Goal: Task Accomplishment & Management: Manage account settings

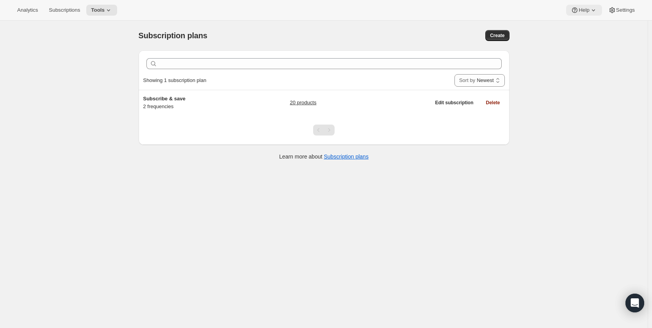
click at [585, 11] on span "Help" at bounding box center [583, 10] width 11 height 6
click at [587, 28] on span "Setup guide" at bounding box center [584, 26] width 27 height 6
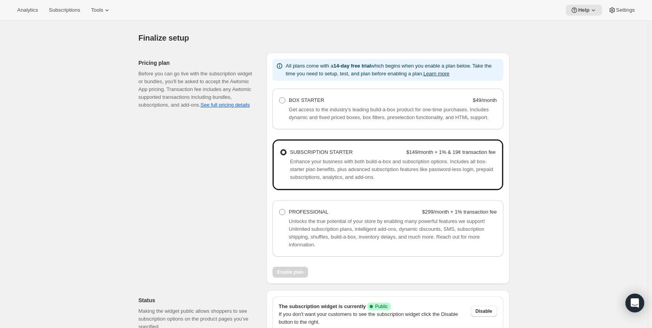
scroll to position [528, 0]
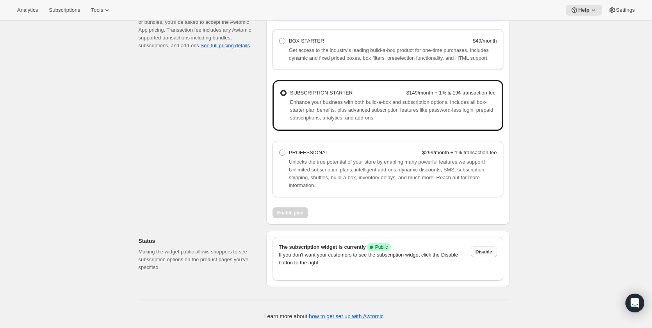
click at [485, 251] on span "Disable" at bounding box center [483, 252] width 17 height 6
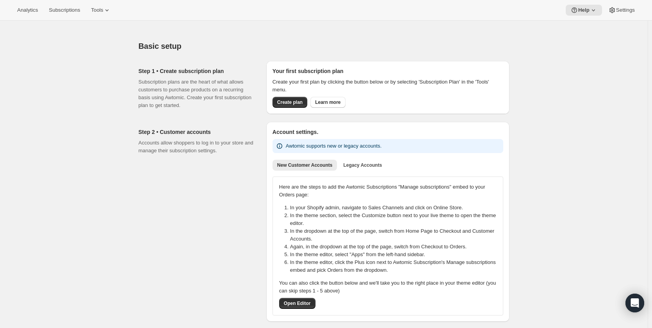
scroll to position [0, 0]
click at [96, 12] on span "Tools" at bounding box center [97, 10] width 12 height 6
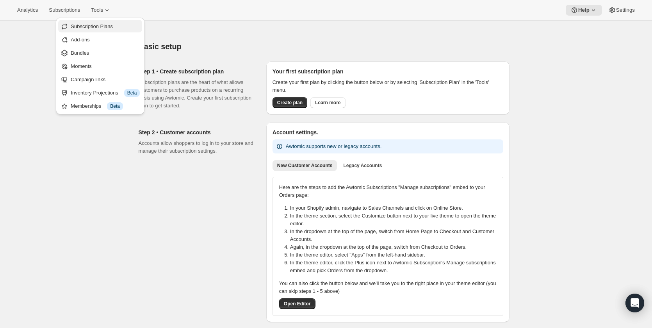
click at [92, 29] on span "Subscription Plans" at bounding box center [92, 26] width 42 height 6
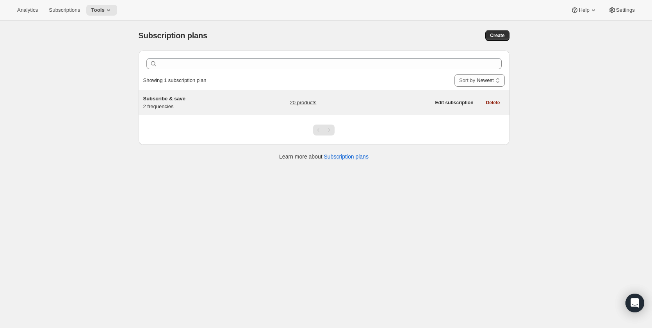
click at [169, 101] on span "Subscribe & save" at bounding box center [164, 99] width 42 height 6
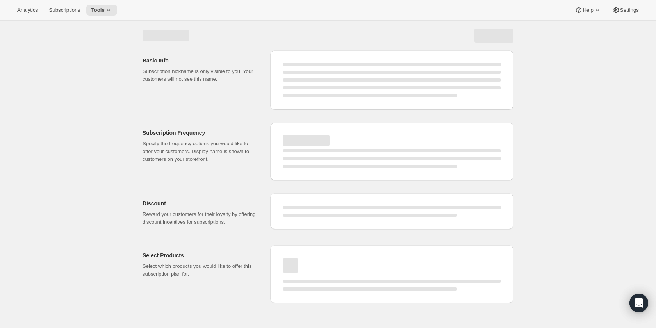
select select "WEEK"
select select "MONTH"
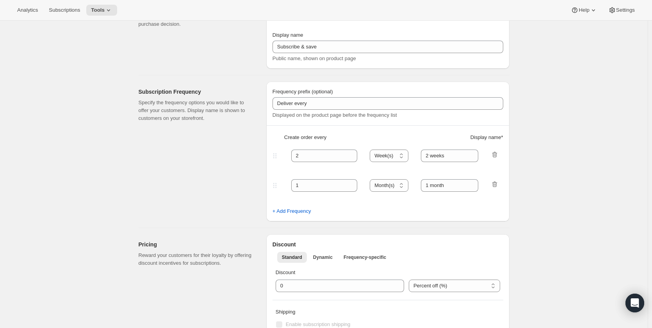
scroll to position [117, 0]
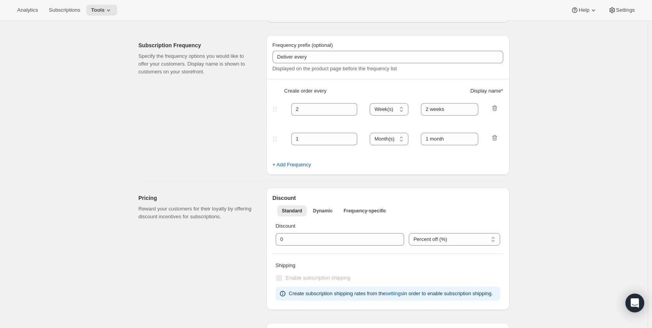
click at [437, 116] on fieldset "2 Day(s) Week(s) Month(s) Year(s) Week(s) 2 weeks" at bounding box center [387, 116] width 229 height 30
click at [437, 111] on input "2 weeks" at bounding box center [449, 109] width 57 height 12
paste input "Weekly"
type input "Weekly"
click at [437, 142] on input "1 month" at bounding box center [449, 139] width 57 height 12
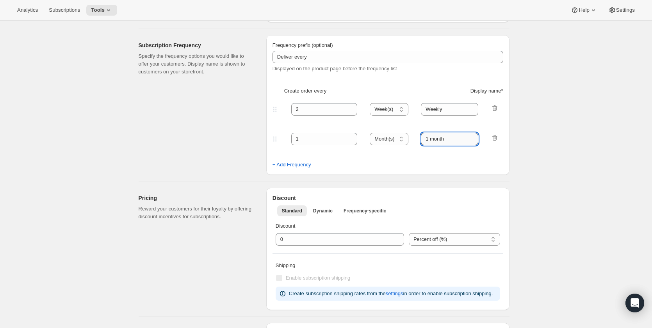
click at [434, 137] on input "1 month" at bounding box center [449, 139] width 57 height 12
paste input "Monthly"
type input "Monthly"
click at [322, 103] on input "2" at bounding box center [318, 109] width 55 height 12
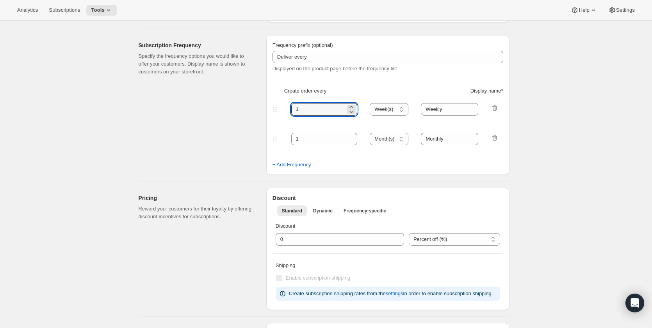
type input "1"
click at [387, 140] on select "Day(s) Week(s) Month(s) Year(s)" at bounding box center [389, 139] width 39 height 12
click at [283, 166] on span "+ Add Frequency" at bounding box center [291, 165] width 39 height 8
select select "MONTH"
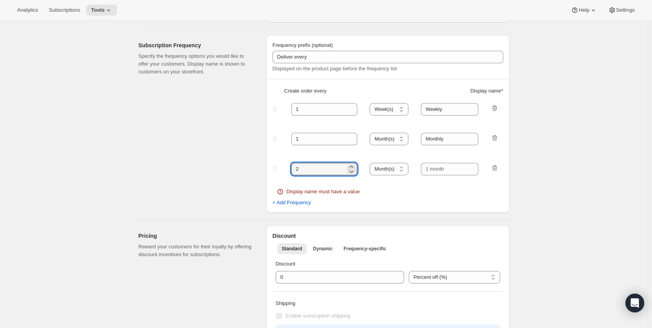
drag, startPoint x: 306, startPoint y: 173, endPoint x: 290, endPoint y: 173, distance: 15.2
click at [290, 173] on div "2 Day(s) Week(s) Month(s) Year(s) Month(s)" at bounding box center [385, 169] width 228 height 12
click at [312, 166] on input "1" at bounding box center [318, 169] width 55 height 12
type input "3"
click at [465, 170] on input "text" at bounding box center [449, 169] width 57 height 12
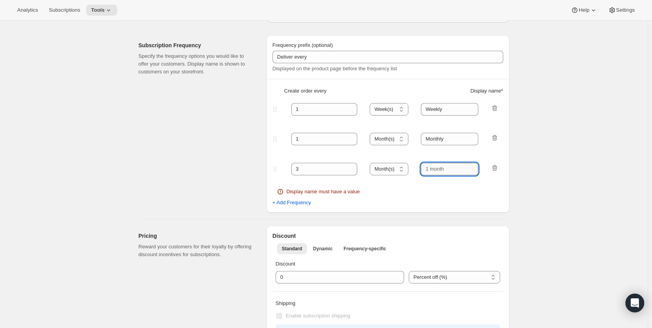
type input "Quarterly"
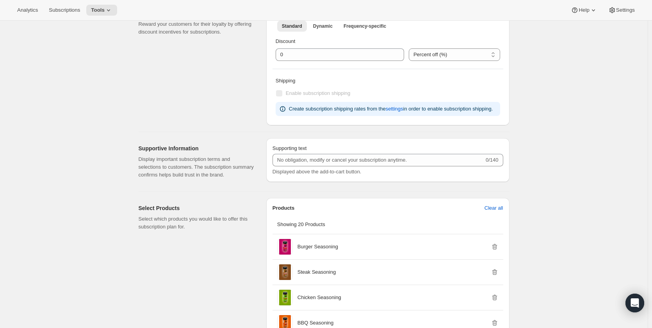
scroll to position [312, 0]
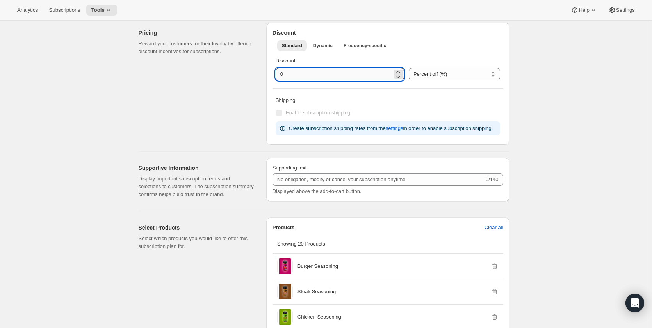
click at [322, 74] on input "integer" at bounding box center [334, 74] width 117 height 12
type input "10"
click at [386, 91] on div "Discount Standard Dynamic Frequency-specific More views Standard Dynamic Freque…" at bounding box center [387, 84] width 243 height 122
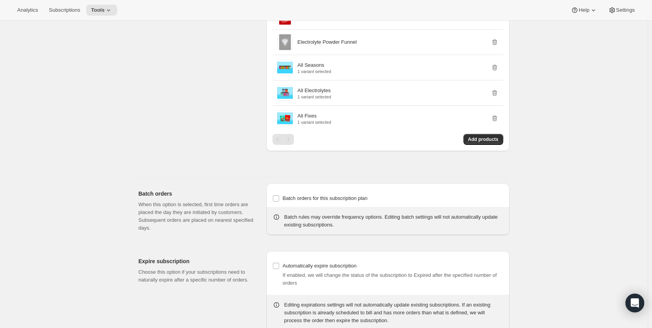
scroll to position [968, 0]
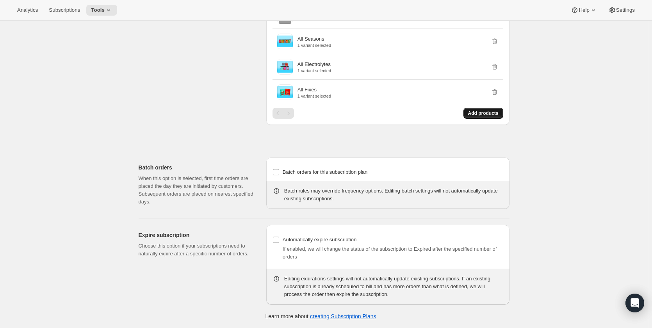
click at [486, 115] on span "Add products" at bounding box center [483, 113] width 30 height 6
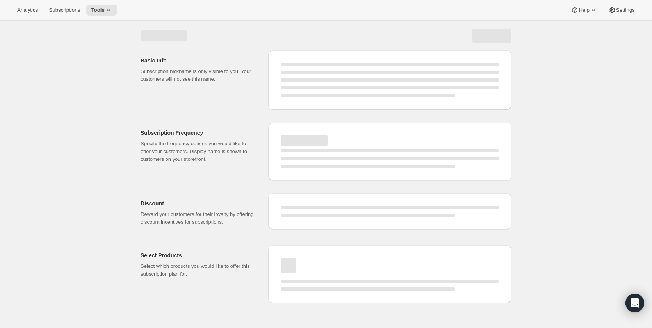
select select "WEEK"
select select "MONTH"
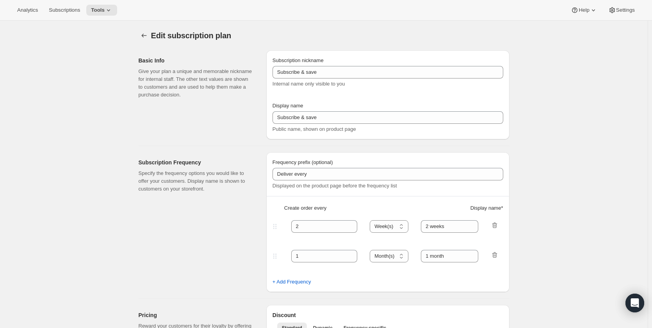
type input "1"
type input "Weekly"
type input "Monthly"
type input "10"
select select "MONTH"
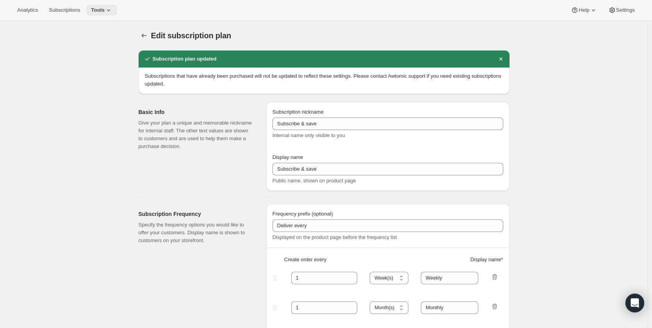
click at [100, 9] on span "Tools" at bounding box center [98, 10] width 14 height 6
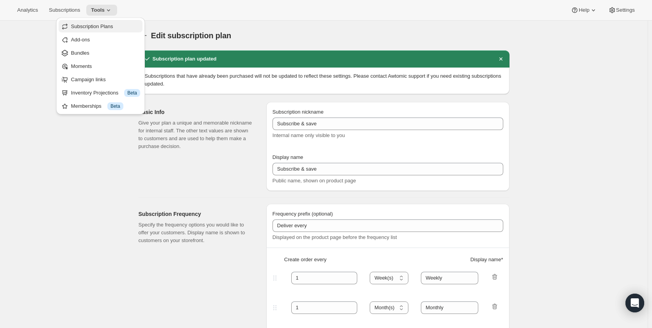
click at [101, 27] on span "Subscription Plans" at bounding box center [92, 26] width 42 height 6
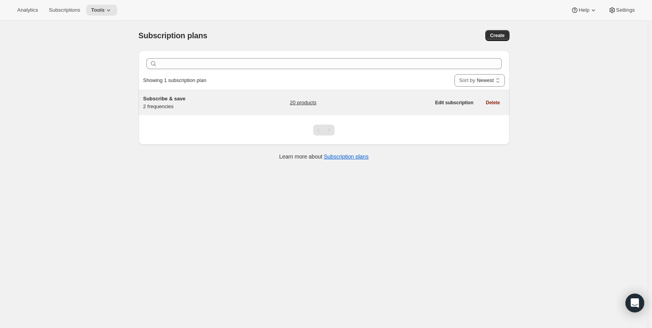
click at [306, 104] on link "20 products" at bounding box center [303, 103] width 27 height 8
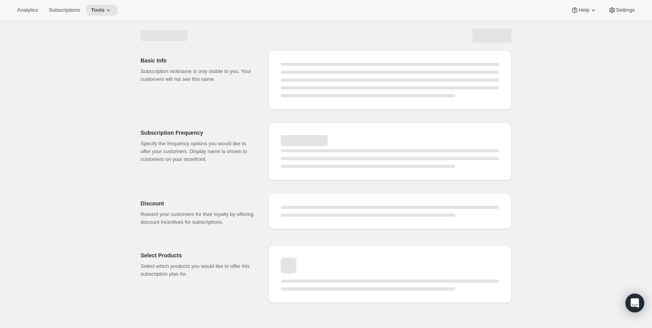
select select "WEEK"
select select "MONTH"
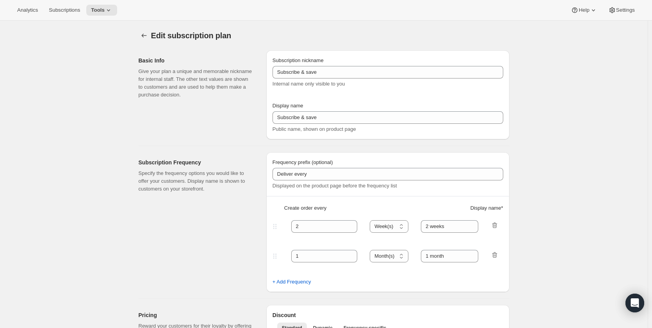
type input "1"
type input "Weekly"
type input "Monthly"
type input "10"
select select "MONTH"
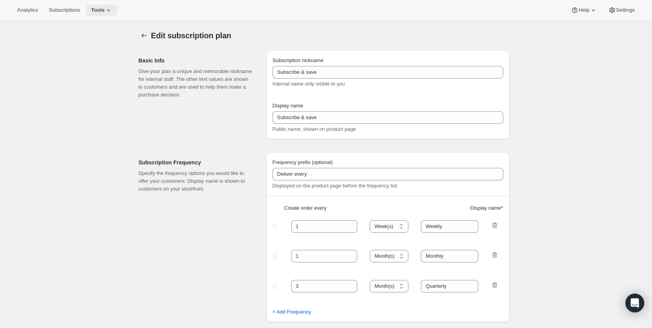
click at [108, 8] on icon at bounding box center [109, 10] width 8 height 8
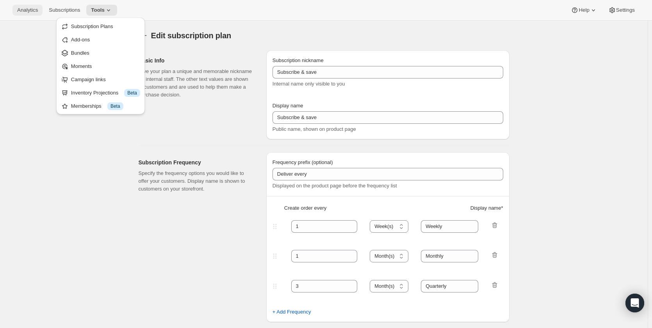
click at [28, 8] on span "Analytics" at bounding box center [27, 10] width 21 height 6
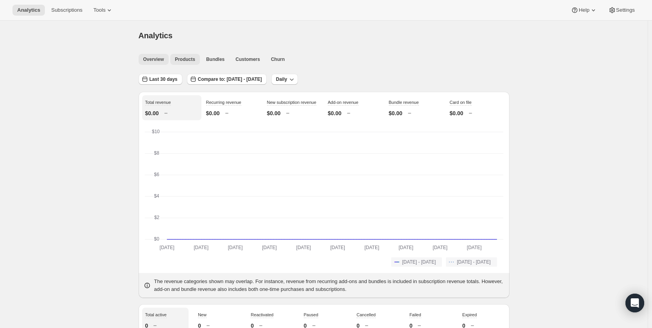
click at [191, 60] on span "Products" at bounding box center [185, 59] width 20 height 6
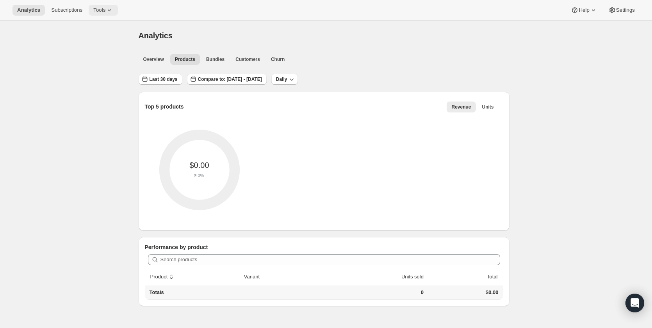
click at [99, 8] on span "Tools" at bounding box center [99, 10] width 12 height 6
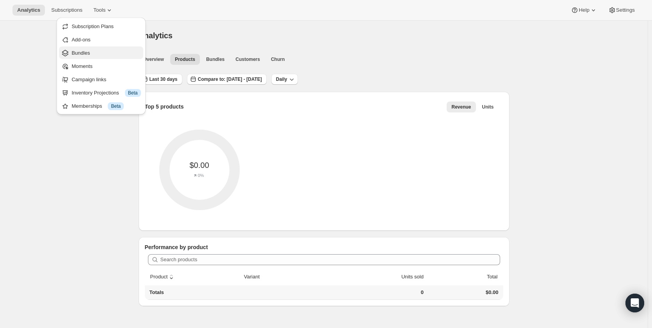
click at [101, 54] on span "Bundles" at bounding box center [105, 53] width 69 height 8
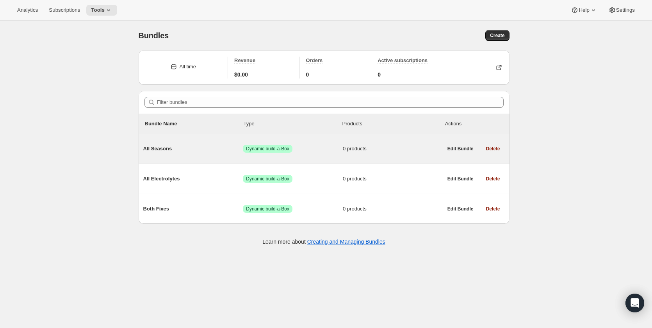
click at [211, 147] on span "All Seasons" at bounding box center [193, 149] width 100 height 8
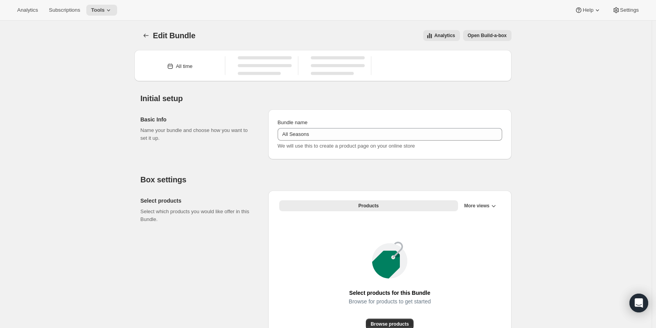
type input "All Seasons"
radio input "true"
